Goal: Navigation & Orientation: Go to known website

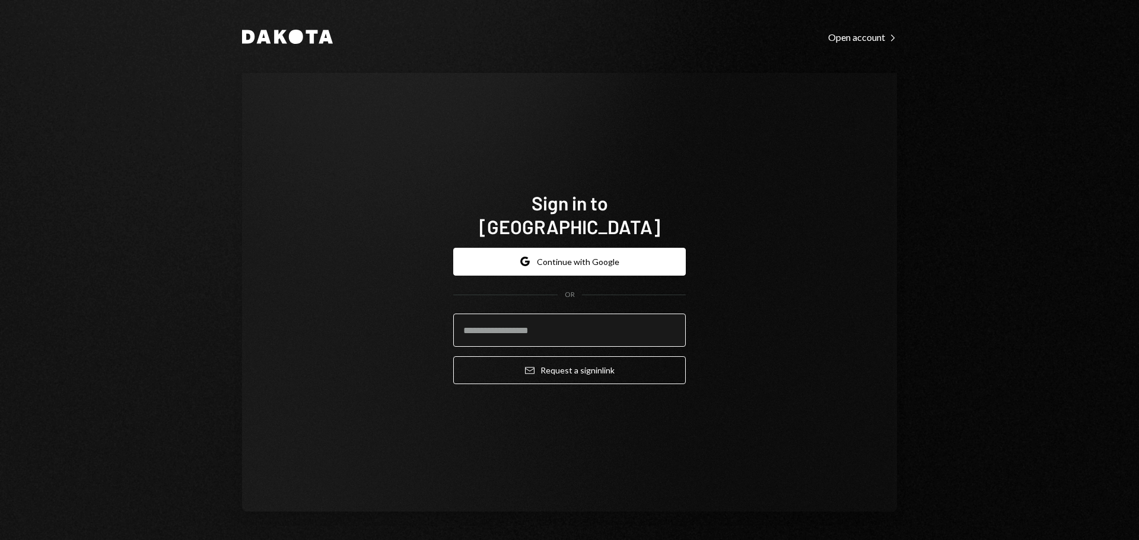
click at [570, 319] on input "email" at bounding box center [569, 330] width 232 height 33
type input "**********"
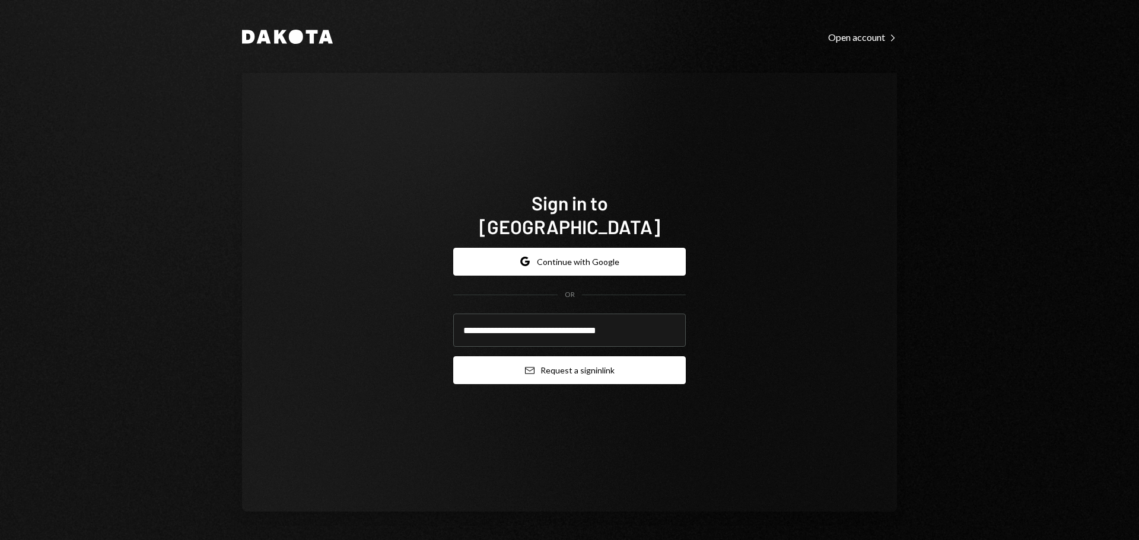
click at [574, 367] on button "Email Request a sign in link" at bounding box center [569, 370] width 232 height 28
